Goal: Find specific page/section: Find specific page/section

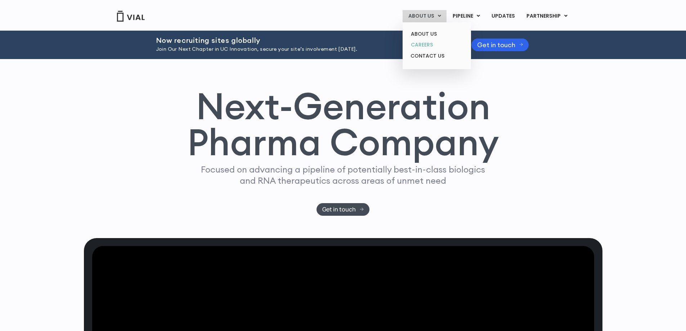
click at [427, 45] on link "CAREERS" at bounding box center [436, 44] width 63 height 11
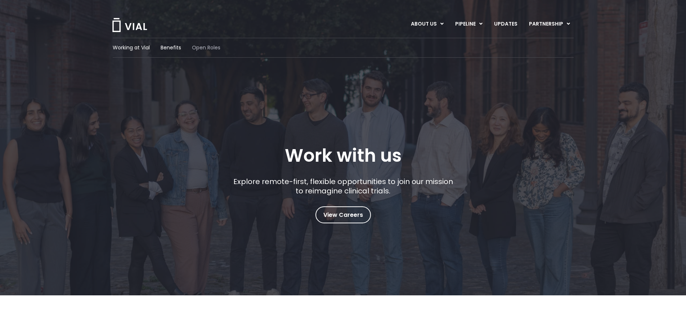
click at [208, 46] on span "Open Roles" at bounding box center [206, 48] width 28 height 8
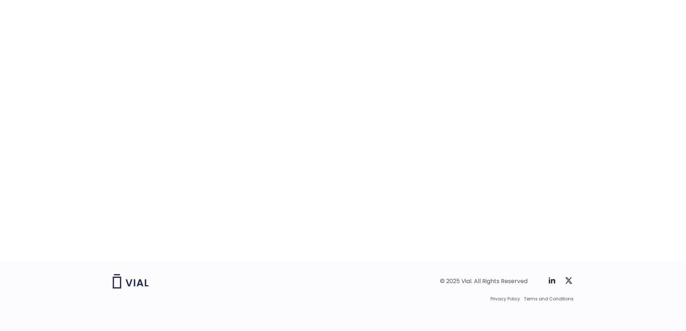
scroll to position [829, 0]
